Goal: Task Accomplishment & Management: Complete application form

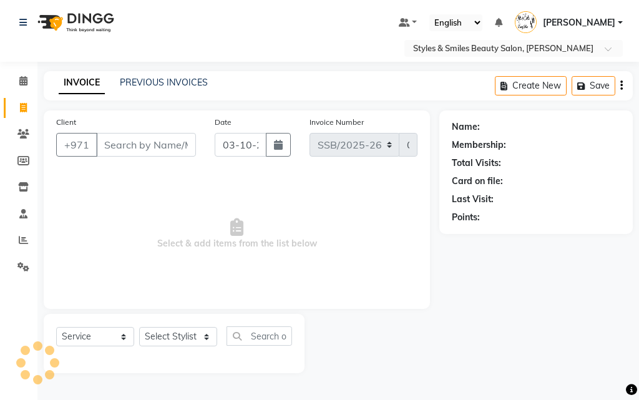
select select "product"
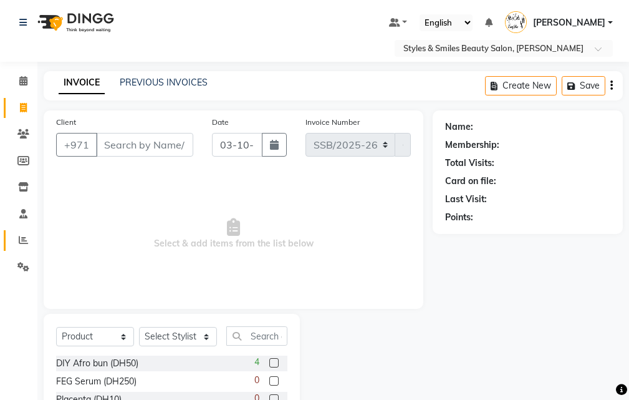
click at [6, 240] on link "Reports" at bounding box center [19, 240] width 30 height 21
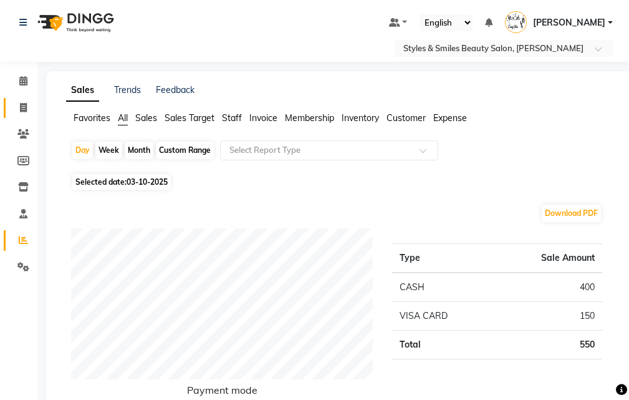
click at [23, 107] on icon at bounding box center [23, 107] width 7 height 9
select select "service"
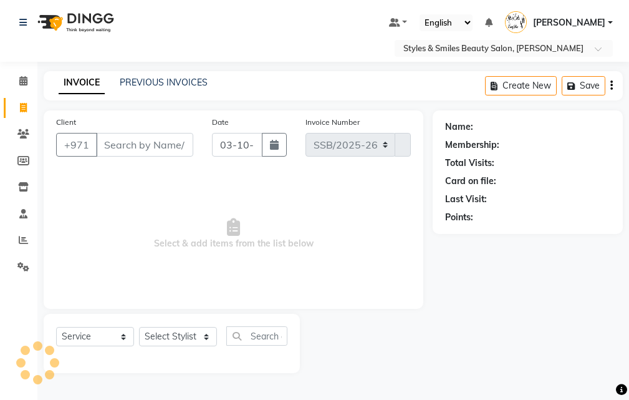
select select "4038"
type input "0374"
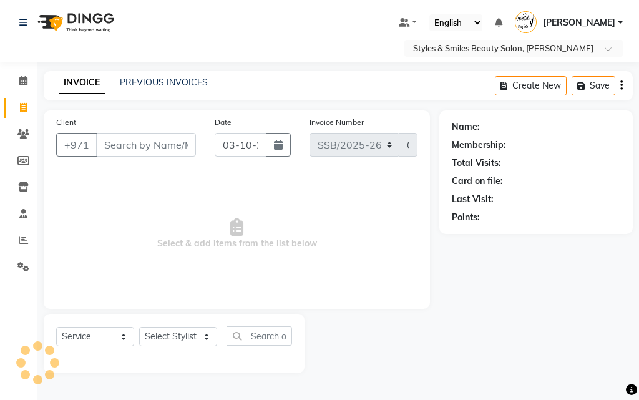
select select "product"
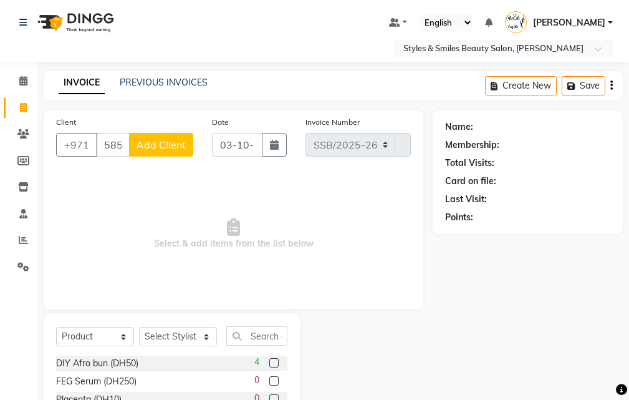
type input "585572565"
click at [178, 148] on span "Add Client" at bounding box center [161, 144] width 49 height 12
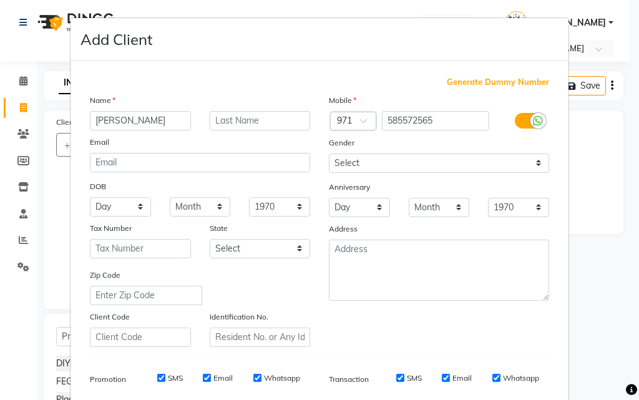
type input "[PERSON_NAME]"
click at [245, 121] on input "text" at bounding box center [260, 120] width 101 height 19
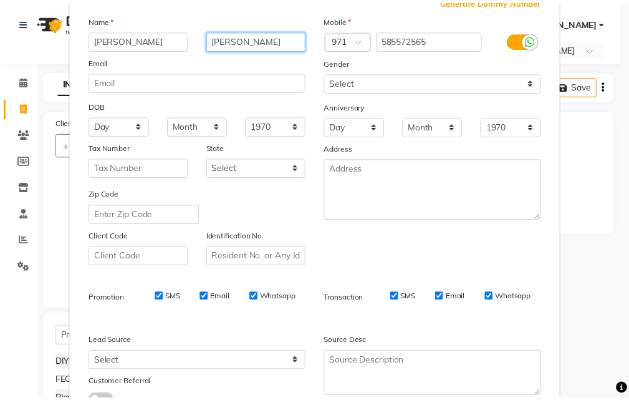
scroll to position [176, 0]
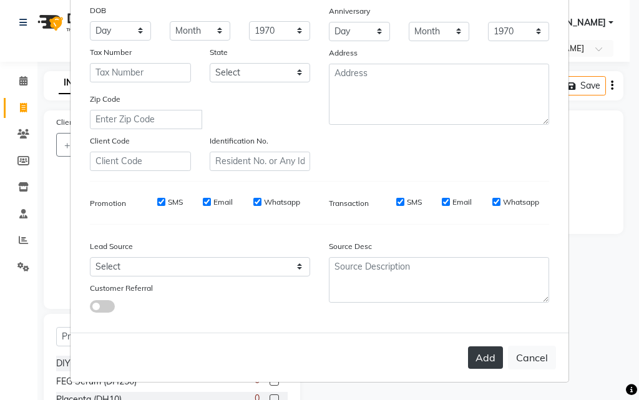
type input "[PERSON_NAME]"
click at [487, 364] on button "Add" at bounding box center [485, 357] width 35 height 22
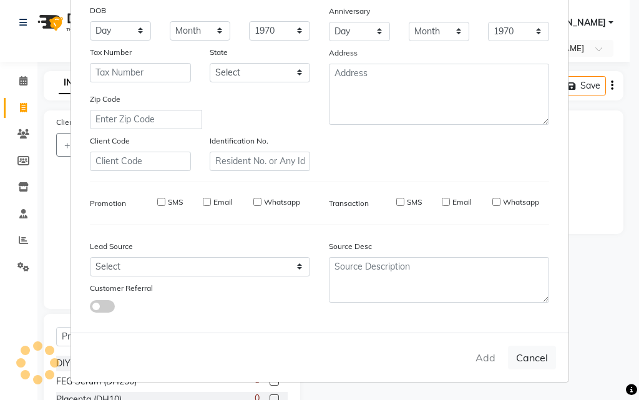
select select
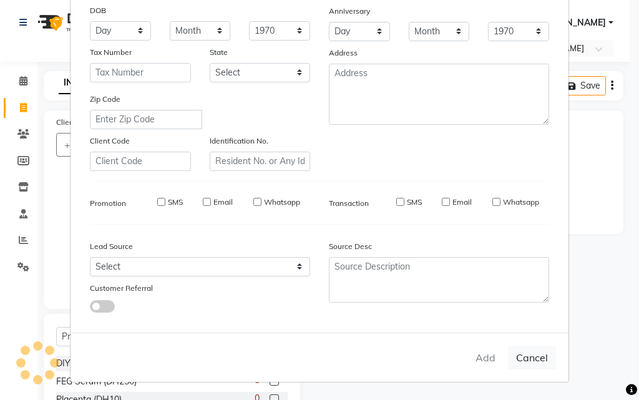
select select
checkbox input "false"
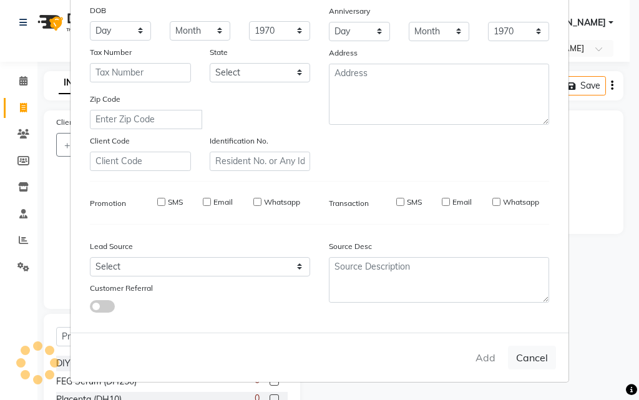
checkbox input "false"
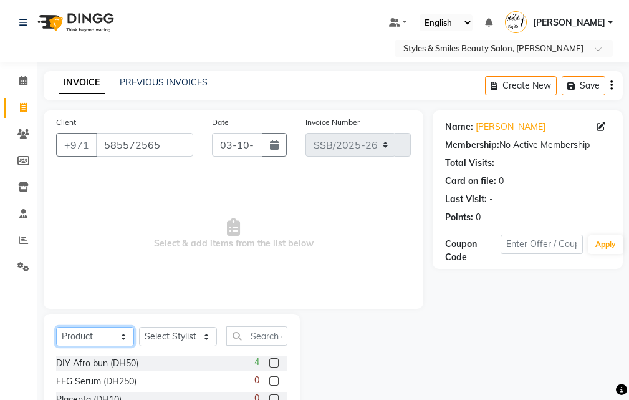
click at [74, 341] on select "Select Service Product Membership Package Voucher Prepaid Gift Card" at bounding box center [95, 336] width 78 height 19
select select "service"
click at [56, 327] on select "Select Service Product Membership Package Voucher Prepaid Gift Card" at bounding box center [95, 336] width 78 height 19
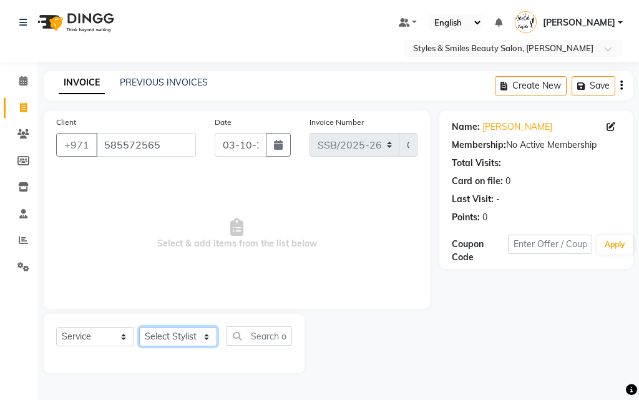
click at [177, 332] on select "Select Stylist [PERSON_NAME] [PERSON_NAME] Kiran [PERSON_NAME] [PERSON_NAME] [P…" at bounding box center [178, 336] width 78 height 19
select select "41788"
click at [139, 327] on select "Select Stylist [PERSON_NAME] [PERSON_NAME] Kiran [PERSON_NAME] [PERSON_NAME] [P…" at bounding box center [178, 336] width 78 height 19
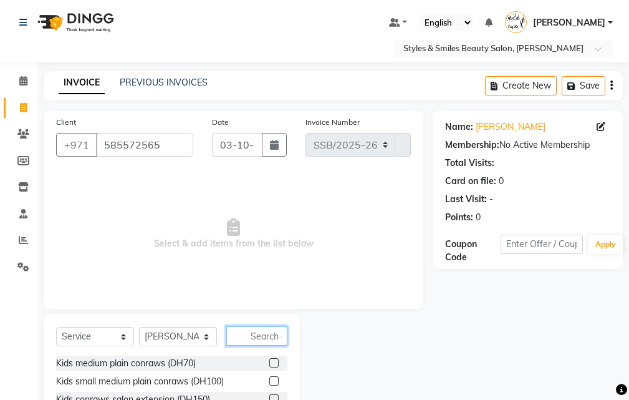
click at [254, 334] on input "text" at bounding box center [256, 335] width 61 height 19
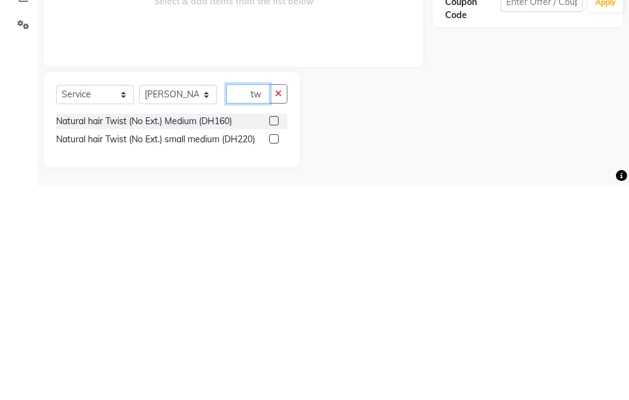
scroll to position [28, 0]
type input "twi"
click at [275, 353] on label at bounding box center [273, 352] width 9 height 9
click at [275, 353] on input "checkbox" at bounding box center [273, 353] width 8 height 8
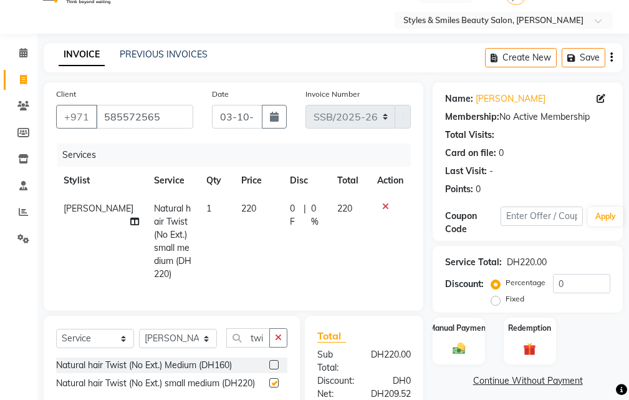
checkbox input "false"
click at [241, 205] on span "220" at bounding box center [248, 208] width 15 height 11
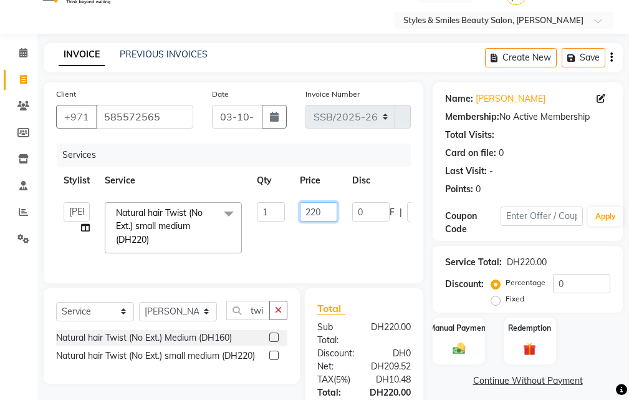
click at [314, 212] on input "220" at bounding box center [318, 211] width 37 height 19
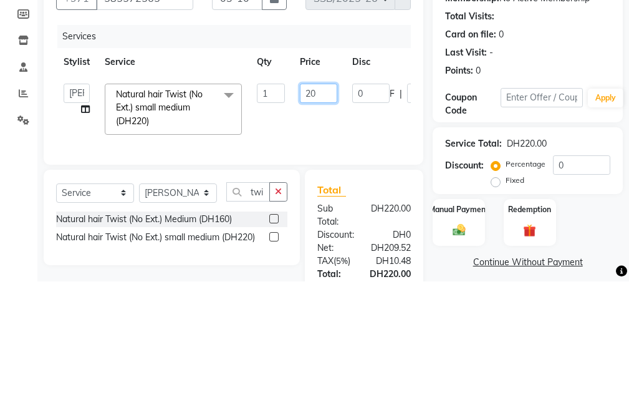
type input "250"
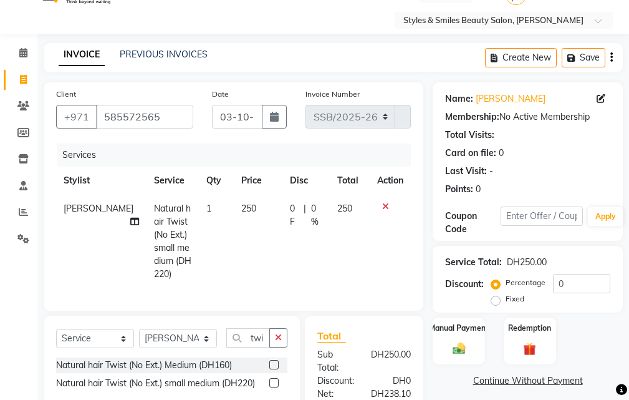
click at [130, 221] on icon at bounding box center [134, 221] width 9 height 9
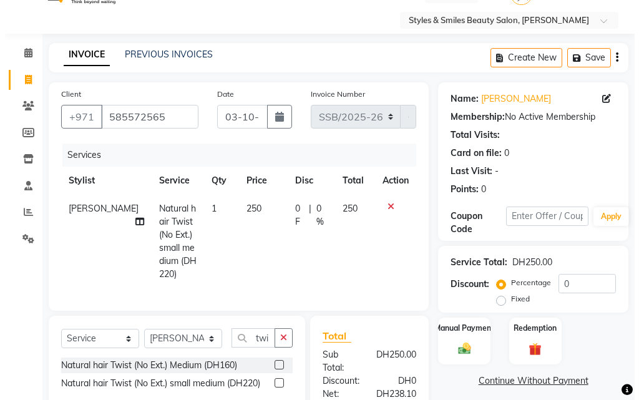
select select "41788"
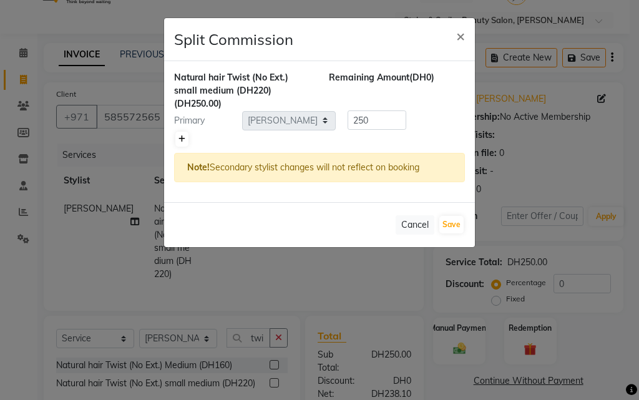
click at [182, 139] on icon at bounding box center [181, 138] width 7 height 7
type input "125"
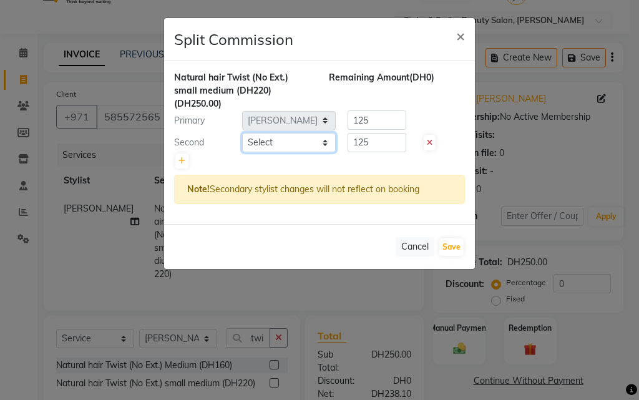
click at [264, 148] on select "Select [PERSON_NAME] [PERSON_NAME] Kiran [PERSON_NAME] [PERSON_NAME] [PERSON_NA…" at bounding box center [289, 142] width 94 height 19
select select "20460"
click at [242, 133] on select "Select [PERSON_NAME] [PERSON_NAME] Kiran [PERSON_NAME] [PERSON_NAME] [PERSON_NA…" at bounding box center [289, 142] width 94 height 19
click at [450, 244] on button "Save" at bounding box center [451, 246] width 24 height 17
select select "Select"
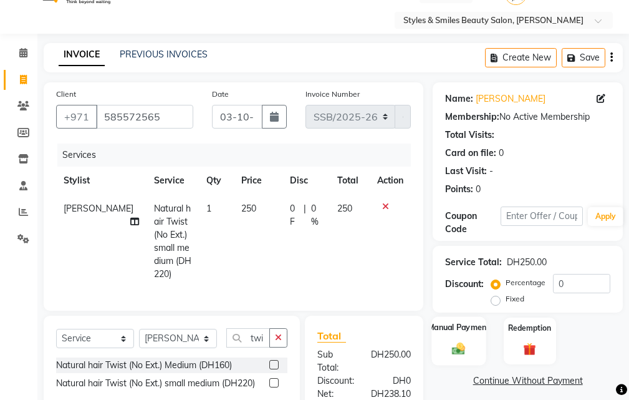
click at [459, 350] on img at bounding box center [458, 348] width 21 height 15
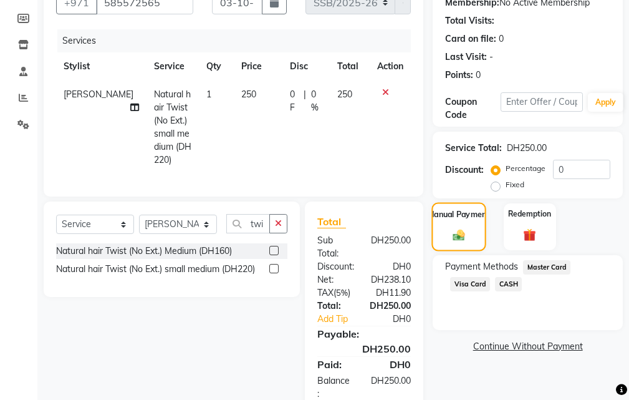
scroll to position [183, 0]
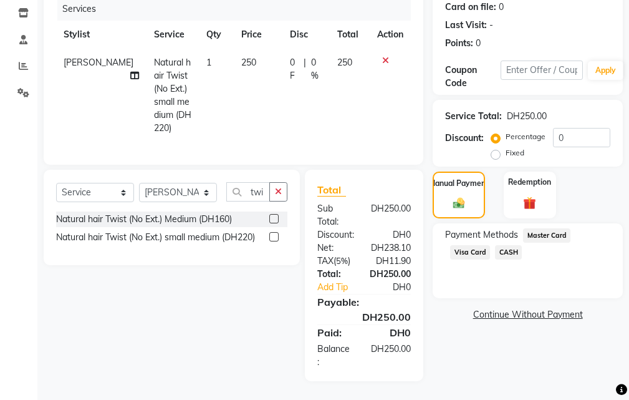
click at [464, 245] on span "Visa Card" at bounding box center [470, 252] width 40 height 14
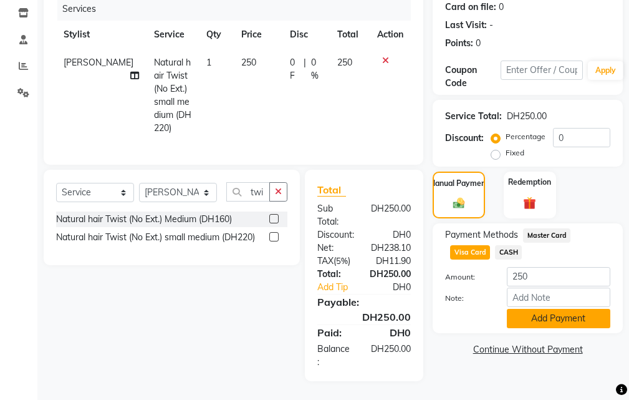
click at [543, 309] on button "Add Payment" at bounding box center [559, 318] width 104 height 19
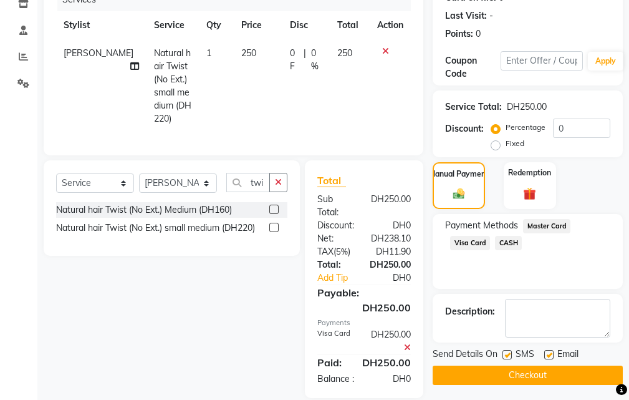
scroll to position [223, 0]
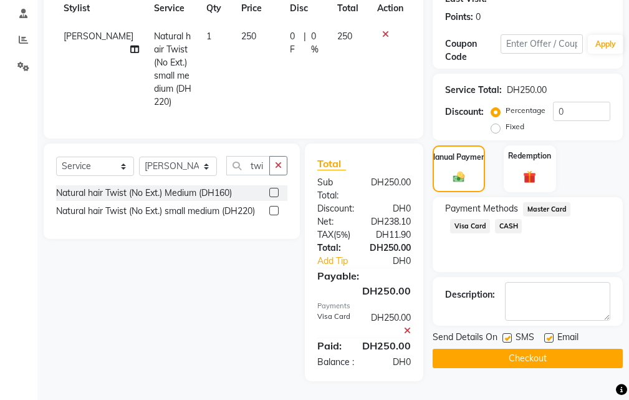
click at [506, 333] on label at bounding box center [507, 337] width 9 height 9
click at [506, 334] on input "checkbox" at bounding box center [507, 338] width 8 height 8
checkbox input "false"
click at [545, 333] on div at bounding box center [549, 339] width 8 height 13
click at [538, 349] on button "Checkout" at bounding box center [528, 358] width 190 height 19
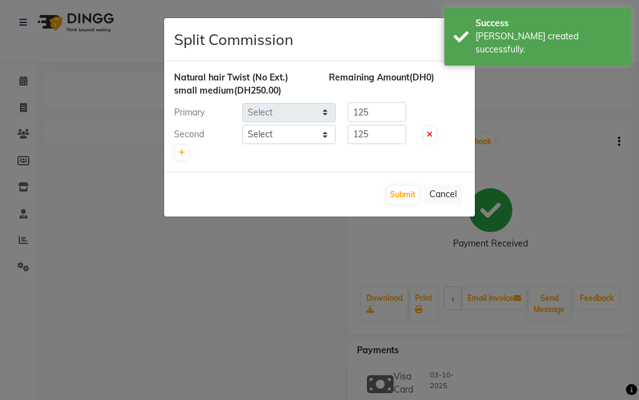
select select "41788"
select select "20460"
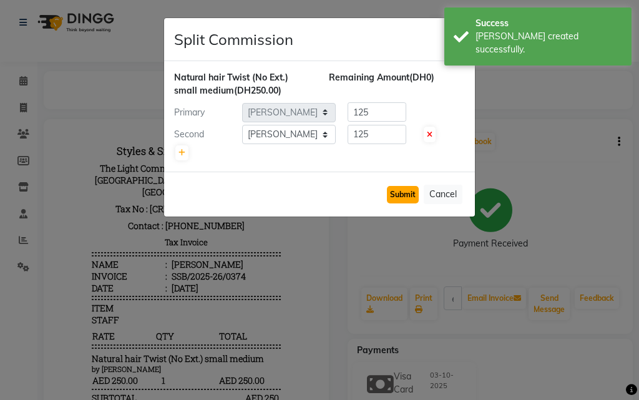
click at [399, 191] on button "Submit" at bounding box center [403, 194] width 32 height 17
